Goal: Information Seeking & Learning: Check status

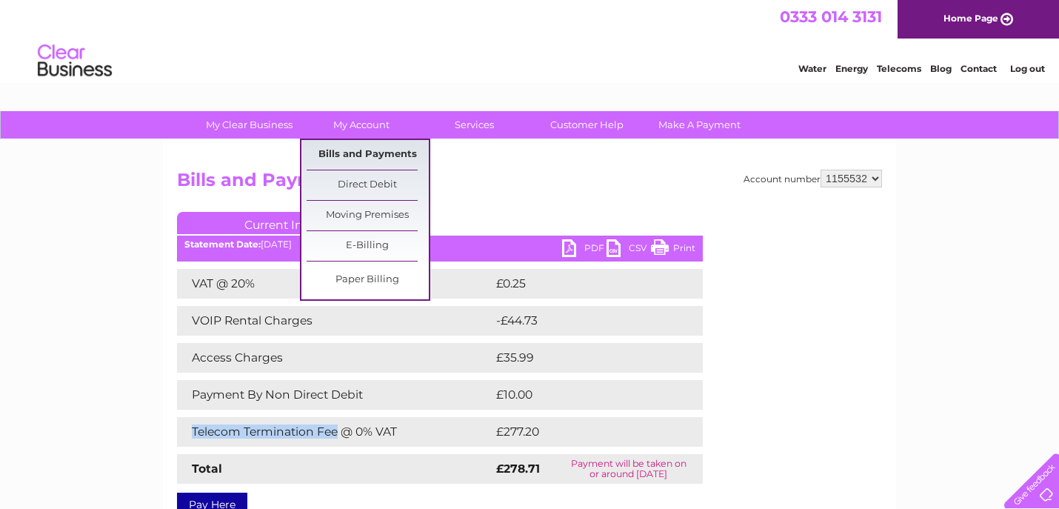
click at [360, 149] on link "Bills and Payments" at bounding box center [367, 155] width 122 height 30
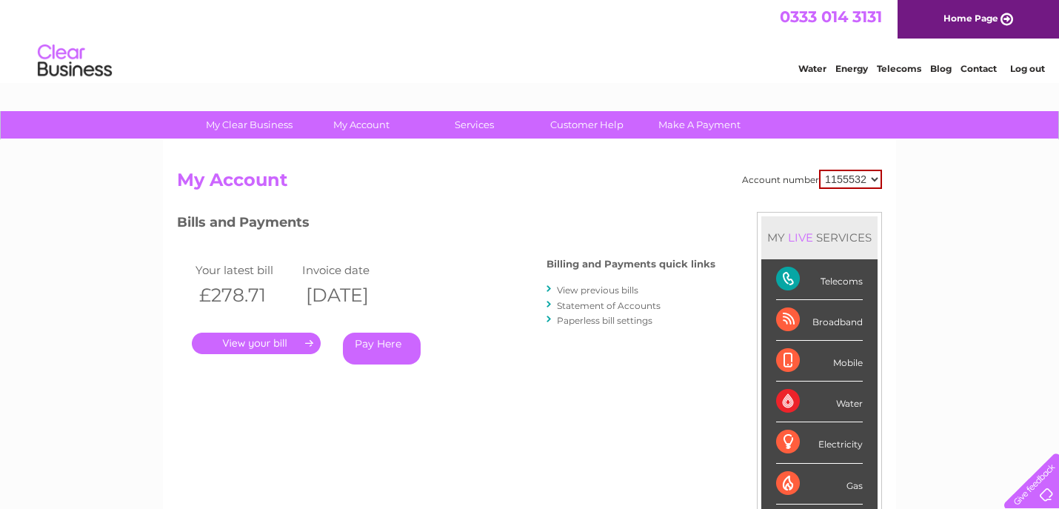
click at [579, 292] on link "View previous bills" at bounding box center [597, 289] width 81 height 11
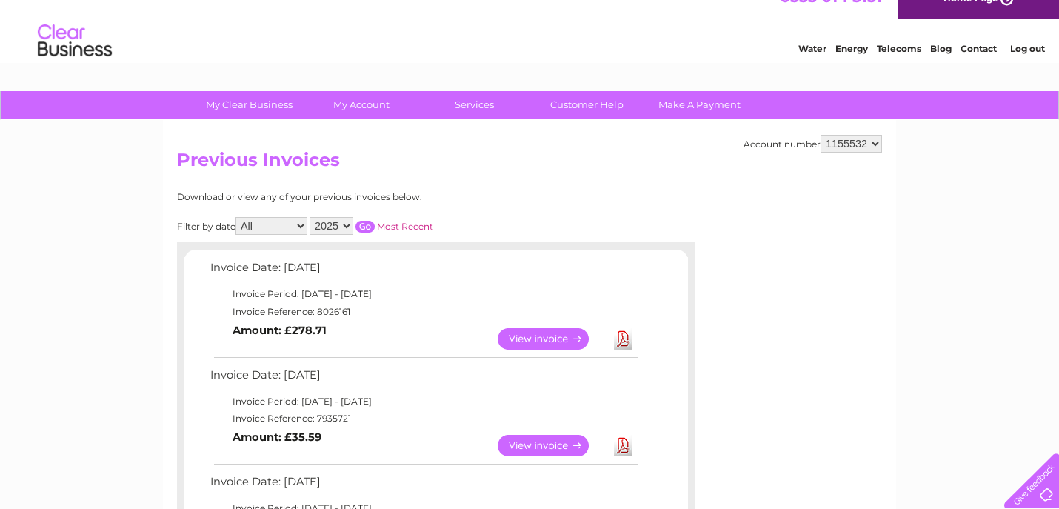
scroll to position [16, 0]
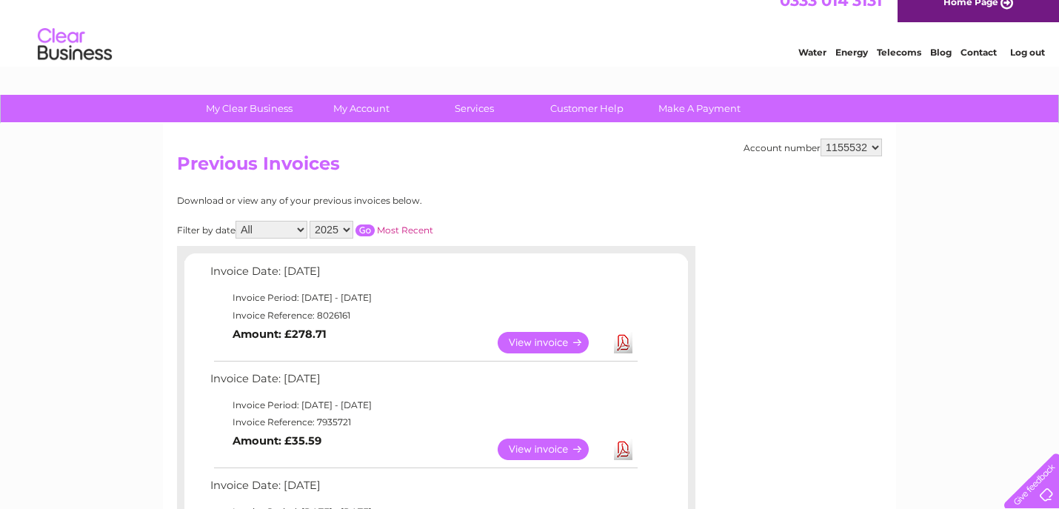
click at [535, 341] on link "View" at bounding box center [551, 342] width 109 height 21
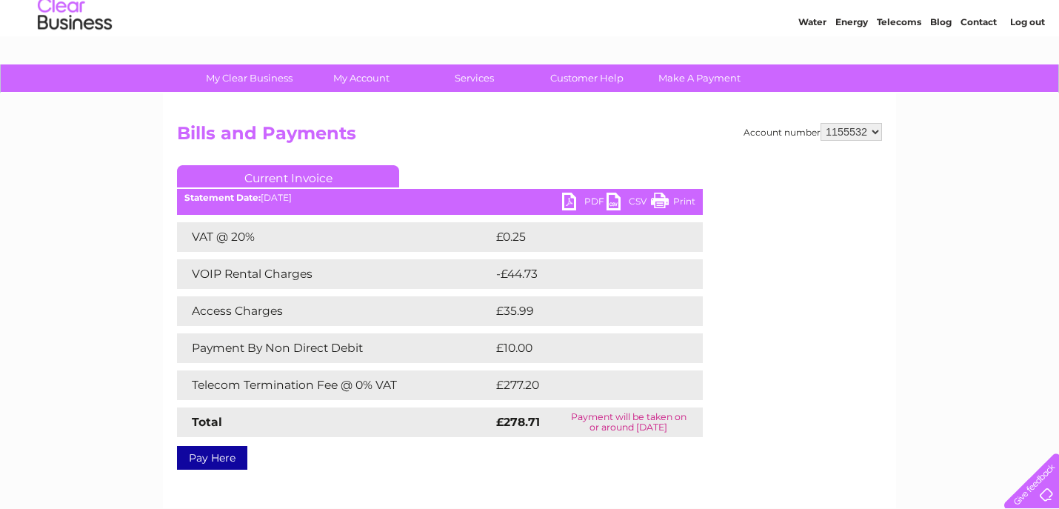
scroll to position [40, 0]
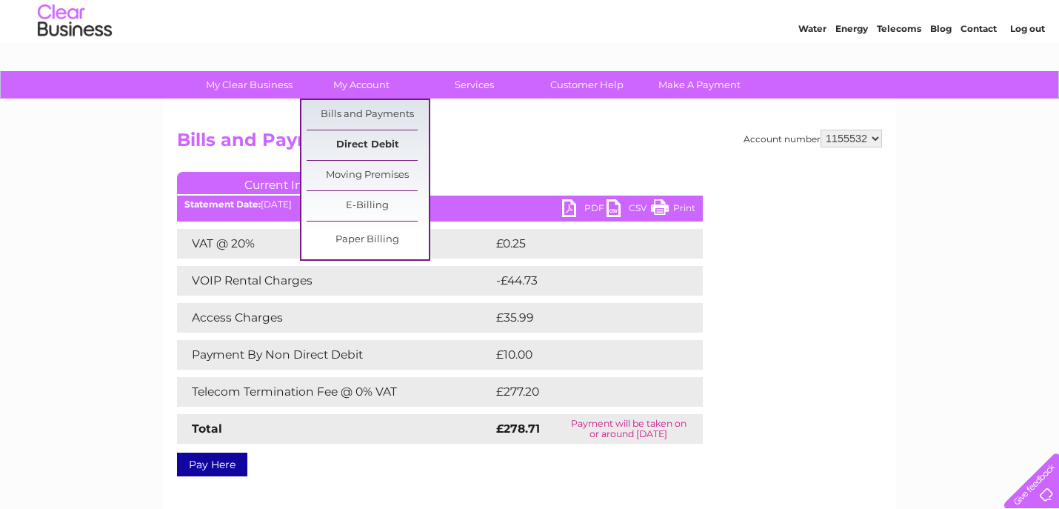
click at [382, 147] on link "Direct Debit" at bounding box center [367, 145] width 122 height 30
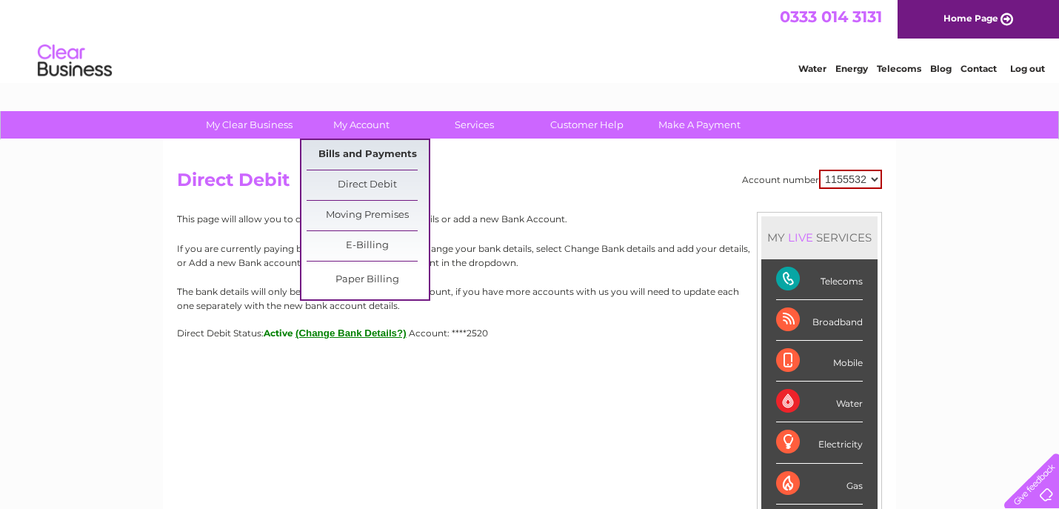
click at [375, 150] on link "Bills and Payments" at bounding box center [367, 155] width 122 height 30
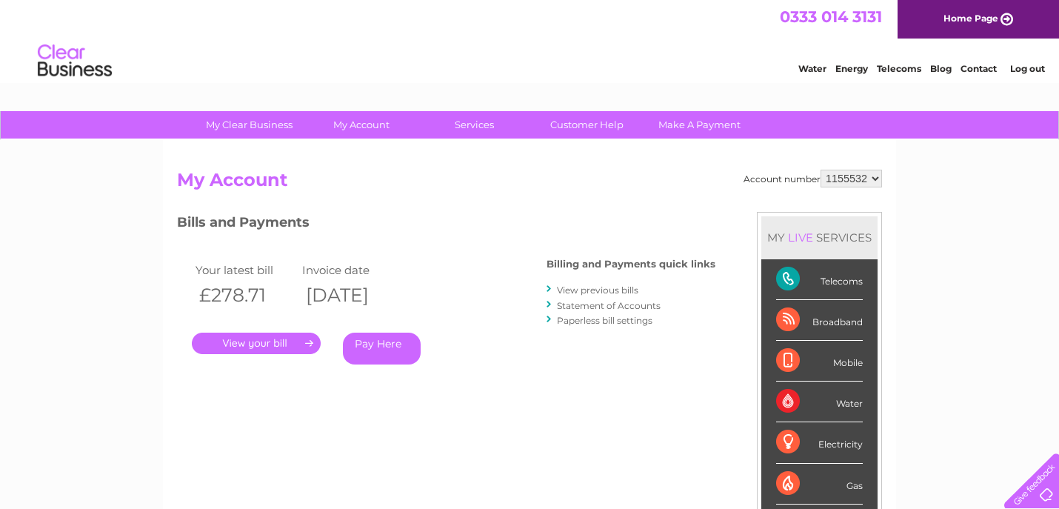
click at [600, 292] on link "View previous bills" at bounding box center [597, 289] width 81 height 11
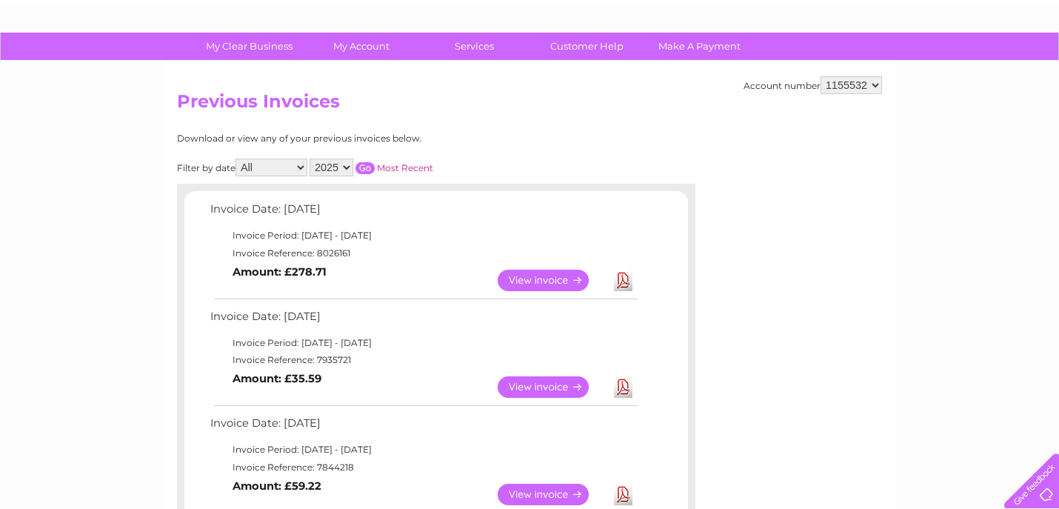
scroll to position [77, 0]
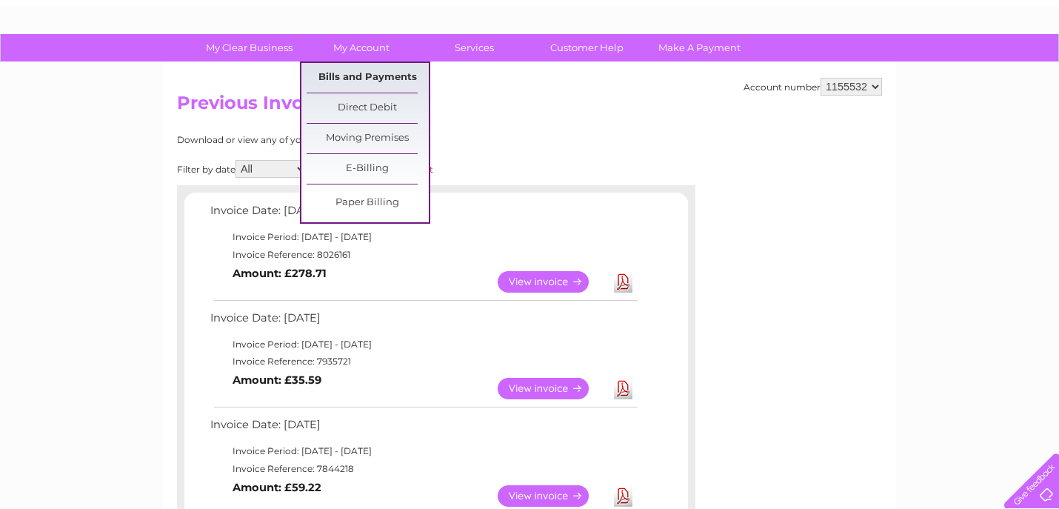
click at [369, 78] on link "Bills and Payments" at bounding box center [367, 78] width 122 height 30
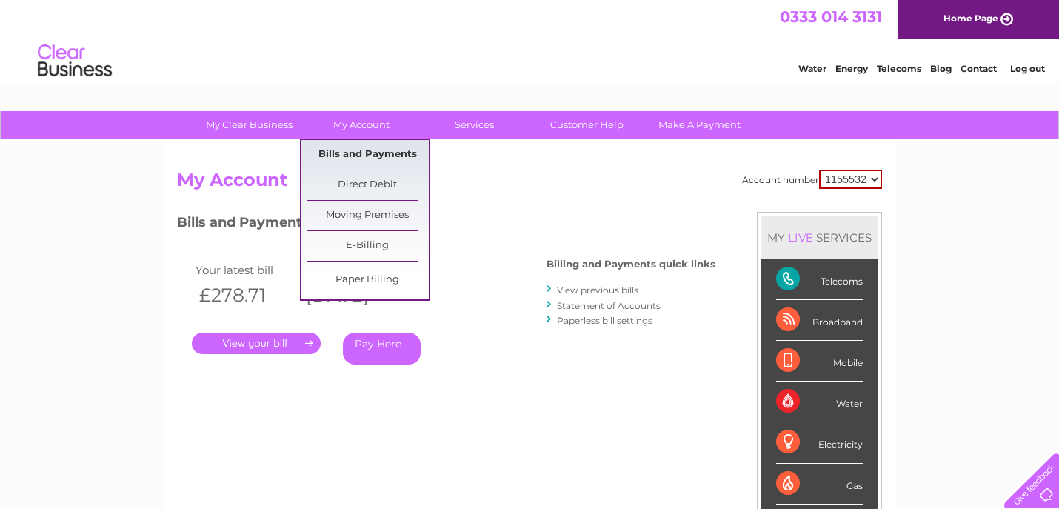
click at [355, 156] on link "Bills and Payments" at bounding box center [367, 155] width 122 height 30
